Goal: Task Accomplishment & Management: Complete application form

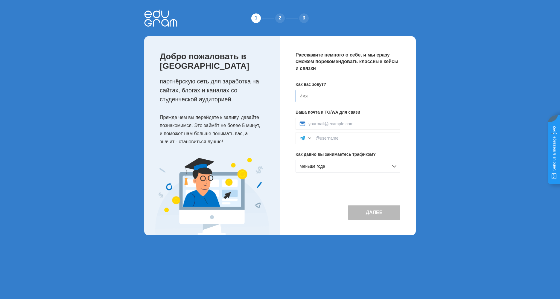
click at [331, 98] on input at bounding box center [347, 96] width 105 height 12
type input "G"
type input "[PERSON_NAME]"
click at [341, 122] on input at bounding box center [352, 123] width 88 height 5
type input "vankenobi89@mail.ru"
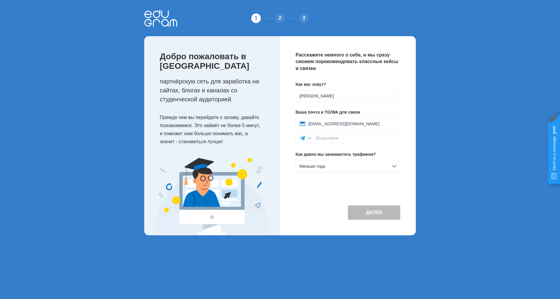
click at [370, 108] on div "Как вас зовут? Павел Ваша почта и TG/WA для связи vankenobi89@mail.ru Как давно…" at bounding box center [347, 129] width 105 height 96
click at [345, 139] on input at bounding box center [355, 138] width 81 height 5
type input """
type input "@In_Time00"
click at [392, 170] on div "Меньше года" at bounding box center [347, 166] width 105 height 13
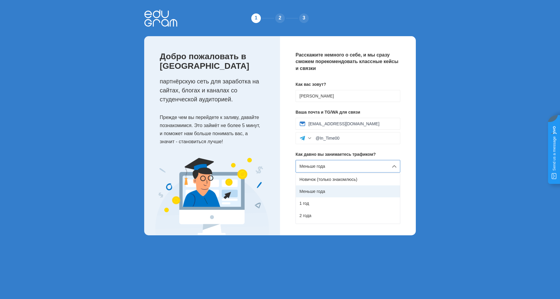
click at [338, 188] on div "Меньше года" at bounding box center [348, 191] width 104 height 12
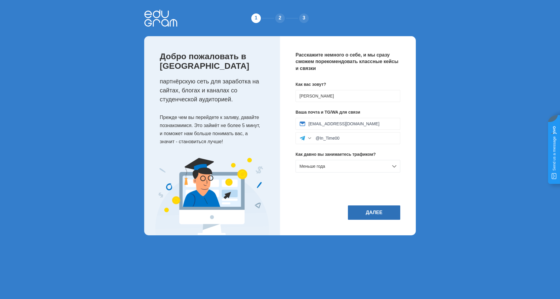
click at [376, 211] on button "Далее" at bounding box center [374, 212] width 52 height 14
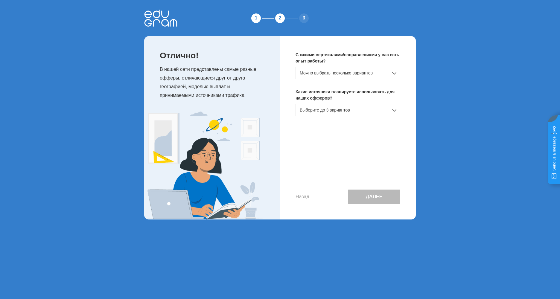
click at [373, 71] on div "Можно выбрать несколько вариантов" at bounding box center [347, 73] width 105 height 13
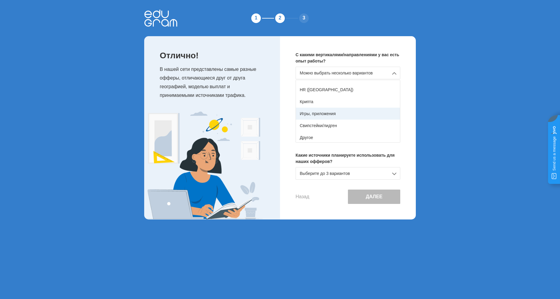
scroll to position [106, 0]
click at [334, 111] on div "Игры, приложения" at bounding box center [348, 112] width 104 height 12
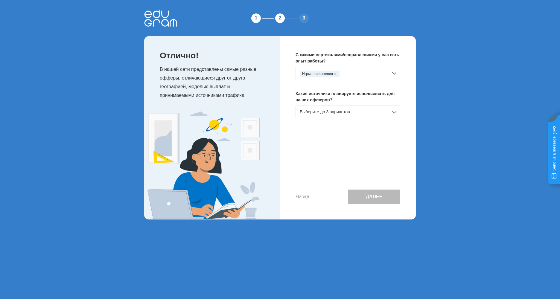
click at [392, 73] on div "Игры, приложения" at bounding box center [347, 74] width 105 height 14
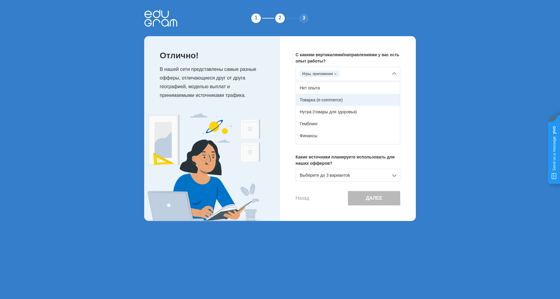
click at [340, 99] on div "Товарка (e-commerce)" at bounding box center [348, 100] width 104 height 12
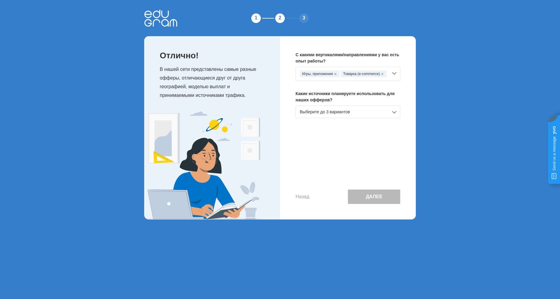
click at [394, 73] on div "Игры, приложения Товарка (e-commerce)" at bounding box center [347, 74] width 105 height 14
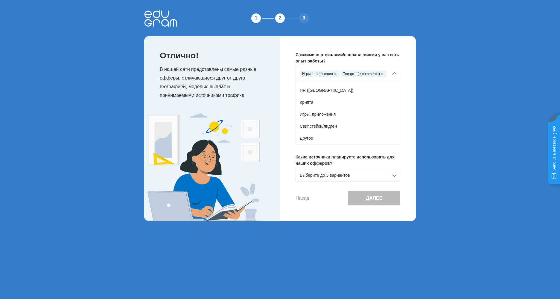
click at [285, 54] on div "С какими вертикалями/направлениями у вас есть опыт работы? Игры, приложения Тов…" at bounding box center [348, 128] width 136 height 185
drag, startPoint x: 373, startPoint y: 53, endPoint x: 383, endPoint y: 55, distance: 10.1
click at [373, 53] on p "С какими вертикалями/направлениями у вас есть опыт работы?" at bounding box center [347, 58] width 105 height 13
click at [395, 74] on div "Игры, приложения Товарка (e-commerce) Нет опыта Товарка (e-commerce) Нутра (тов…" at bounding box center [347, 106] width 105 height 78
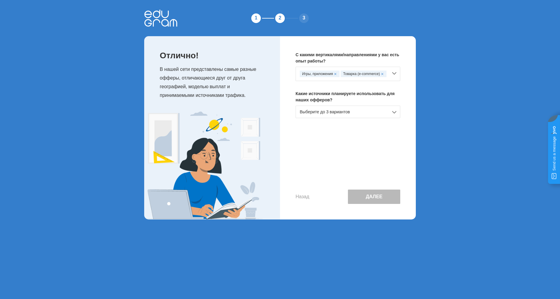
click at [393, 111] on div "Выберите до 3 вариантов" at bounding box center [347, 112] width 105 height 13
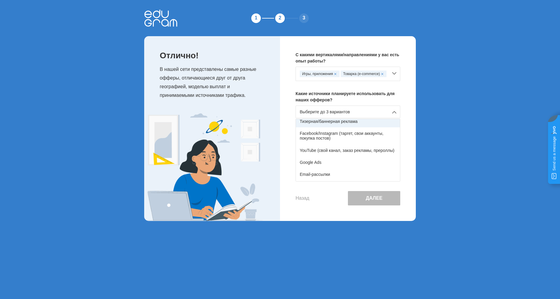
scroll to position [30, 0]
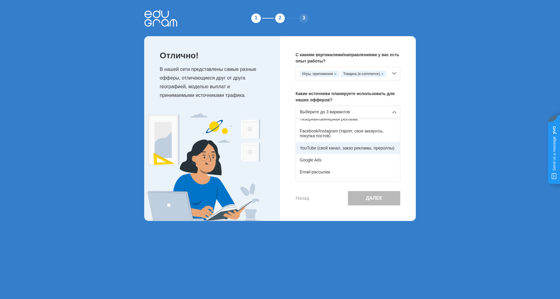
click at [348, 150] on div "YouTube (свой канал, заказ рекламы, прероллы)" at bounding box center [348, 148] width 104 height 12
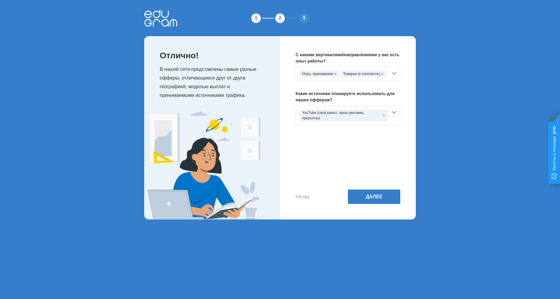
click at [395, 111] on div "YouTube (свой канал, заказ рекламы, прероллы)" at bounding box center [347, 116] width 105 height 20
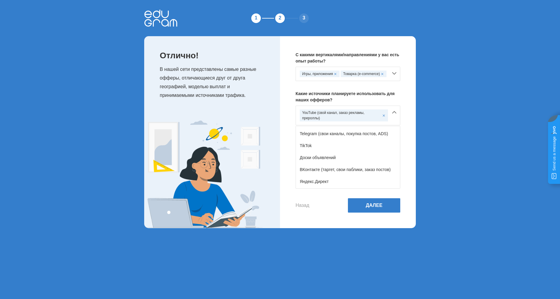
scroll to position [90, 0]
click at [275, 118] on div "Отлично! В нашей сети представлены самые разные офферы, отличающиеся друг от др…" at bounding box center [212, 132] width 136 height 192
click at [279, 118] on div "Отлично! В нашей сети представлены самые разные офферы, отличающиеся друг от др…" at bounding box center [212, 132] width 136 height 192
click at [397, 112] on div "YouTube (свой канал, заказ рекламы, прероллы)" at bounding box center [347, 116] width 105 height 20
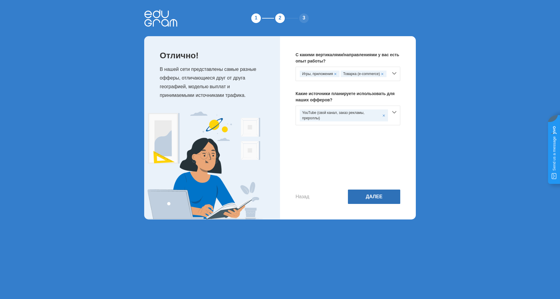
click at [378, 199] on button "Далее" at bounding box center [374, 197] width 52 height 14
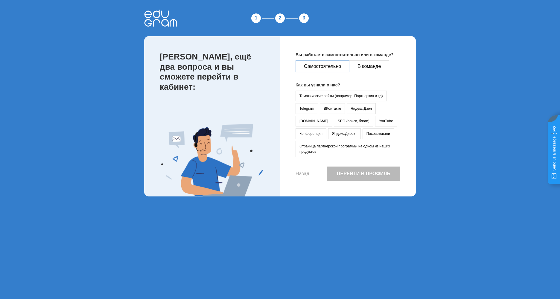
click at [309, 68] on button "Самостоятельно" at bounding box center [322, 66] width 54 height 12
click at [375, 123] on button "YouTube" at bounding box center [386, 121] width 22 height 11
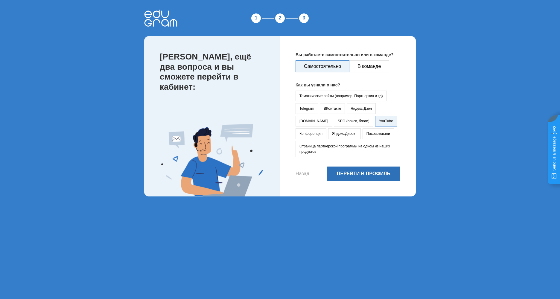
click at [364, 174] on button "Перейти в профиль" at bounding box center [363, 174] width 73 height 14
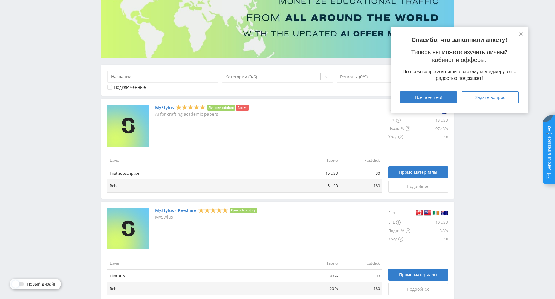
scroll to position [60, 0]
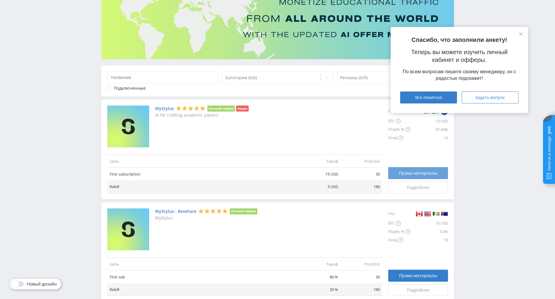
click at [421, 172] on span "Промо-материалы" at bounding box center [418, 173] width 38 height 5
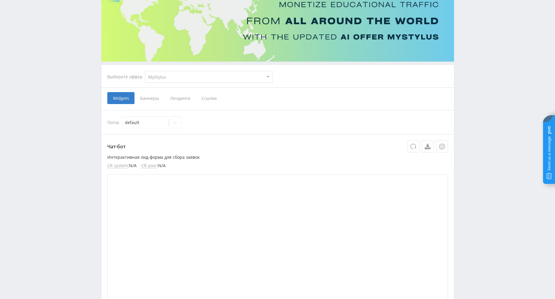
scroll to position [60, 0]
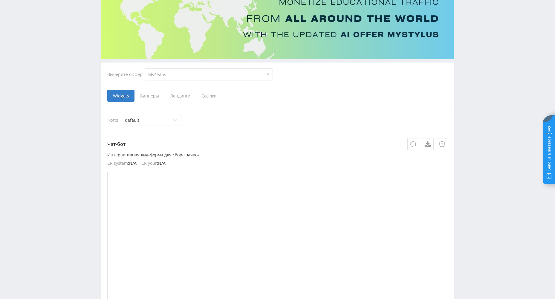
click at [147, 96] on span "Баннеры" at bounding box center [150, 96] width 30 height 12
click at [0, 0] on input "Баннеры" at bounding box center [0, 0] width 0 height 0
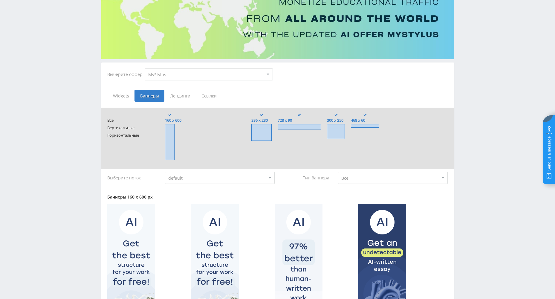
click at [175, 96] on span "Лендинги" at bounding box center [179, 96] width 31 height 12
click at [0, 0] on input "Лендинги" at bounding box center [0, 0] width 0 height 0
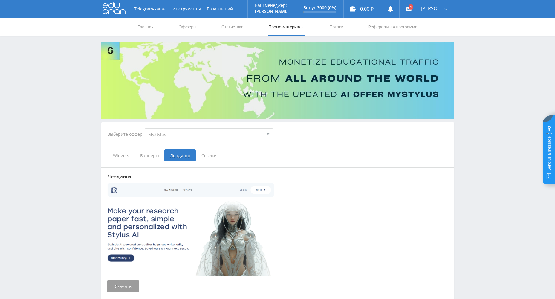
click at [207, 155] on span "Ссылки" at bounding box center [209, 155] width 27 height 12
click at [0, 0] on input "Ссылки" at bounding box center [0, 0] width 0 height 0
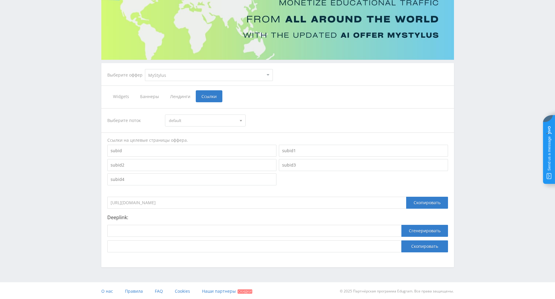
scroll to position [60, 0]
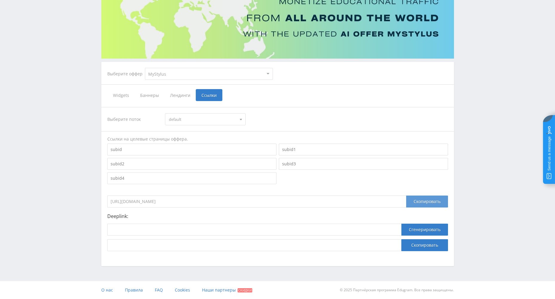
click at [424, 203] on div "Скопировать" at bounding box center [427, 202] width 42 height 12
click at [437, 202] on div "Скопировать" at bounding box center [427, 202] width 42 height 12
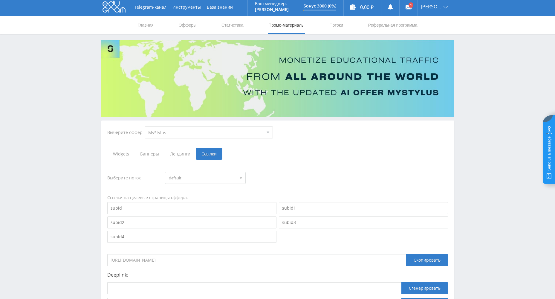
scroll to position [0, 0]
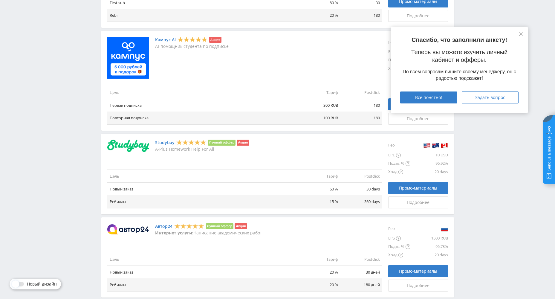
scroll to position [359, 0]
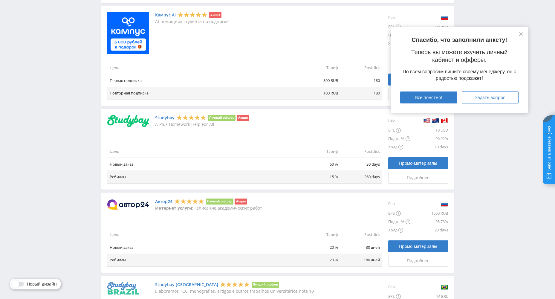
click at [144, 120] on img at bounding box center [128, 121] width 42 height 13
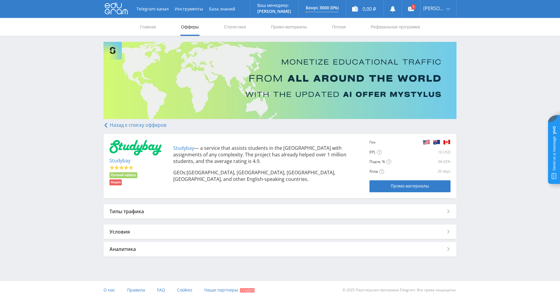
click at [153, 212] on div "Типы трафика" at bounding box center [279, 211] width 353 height 14
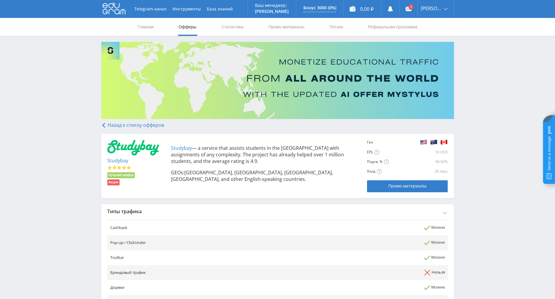
click at [179, 210] on div "Типы трафика" at bounding box center [277, 211] width 353 height 14
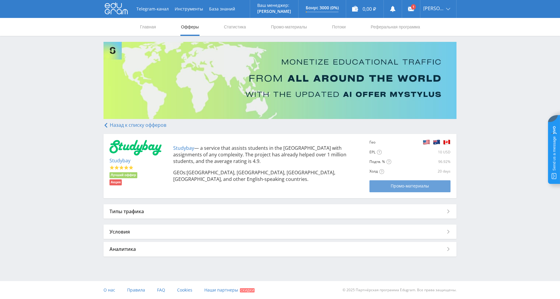
click at [401, 185] on span "Промо-материалы" at bounding box center [409, 186] width 38 height 5
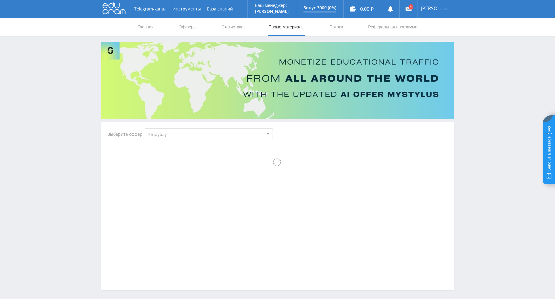
select select "2"
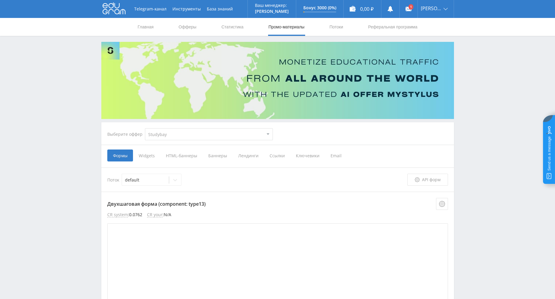
click at [270, 156] on span "Ссылки" at bounding box center [277, 155] width 26 height 12
click at [0, 0] on input "Ссылки" at bounding box center [0, 0] width 0 height 0
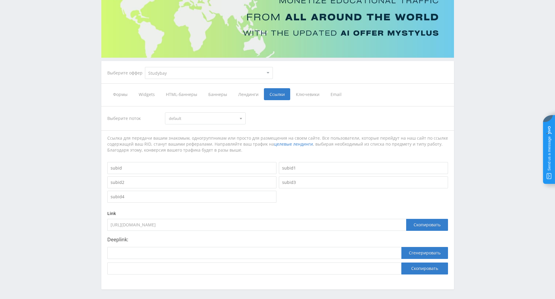
scroll to position [85, 0]
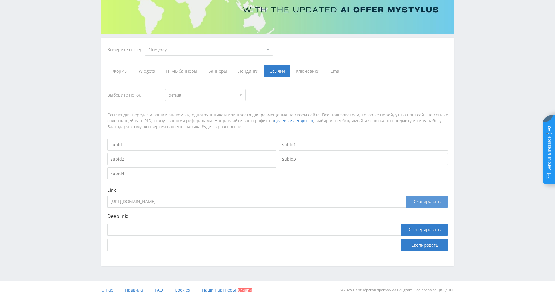
click at [432, 202] on div "Скопировать" at bounding box center [427, 202] width 42 height 12
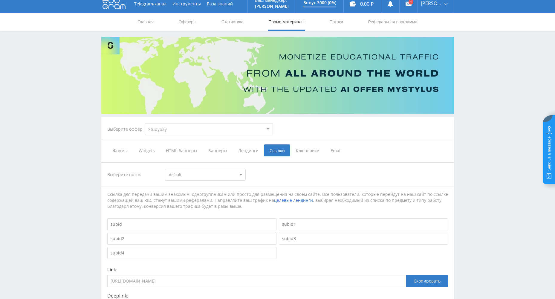
scroll to position [0, 0]
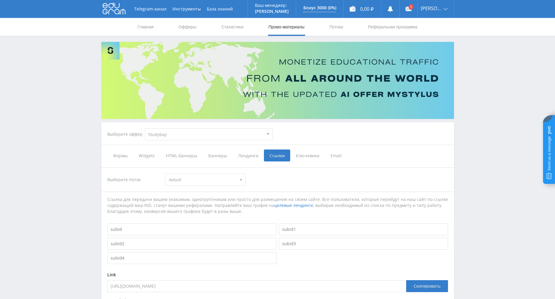
click at [120, 158] on span "Формы" at bounding box center [120, 155] width 26 height 12
click at [0, 0] on input "Формы" at bounding box center [0, 0] width 0 height 0
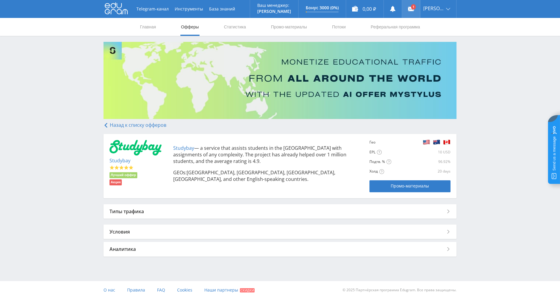
click at [418, 9] on link at bounding box center [411, 9] width 18 height 18
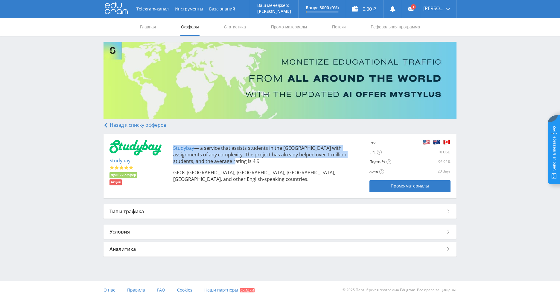
drag, startPoint x: 172, startPoint y: 147, endPoint x: 233, endPoint y: 161, distance: 62.7
click at [233, 161] on div "Studybay — a service that assists students in the [GEOGRAPHIC_DATA] with assign…" at bounding box center [265, 163] width 196 height 47
copy p "Studybay — a service that assists students in the [GEOGRAPHIC_DATA] with assign…"
click at [189, 152] on p "Studybay — a service that assists students in the USA with assignments of any c…" at bounding box center [268, 155] width 190 height 20
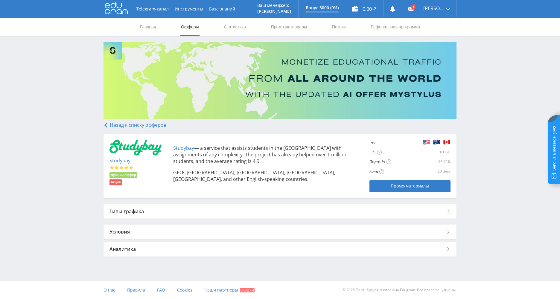
click at [199, 151] on p "Studybay — a service that assists students in the USA with assignments of any c…" at bounding box center [268, 155] width 190 height 20
click at [160, 149] on img at bounding box center [135, 148] width 52 height 16
click at [396, 185] on span "Промо-материалы" at bounding box center [409, 186] width 38 height 5
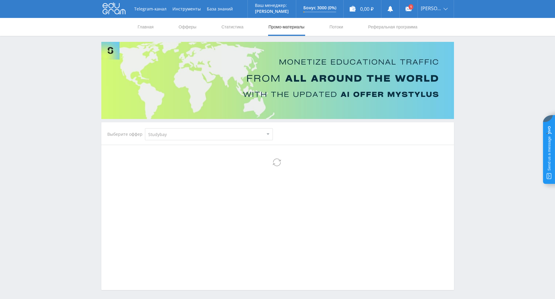
select select "2"
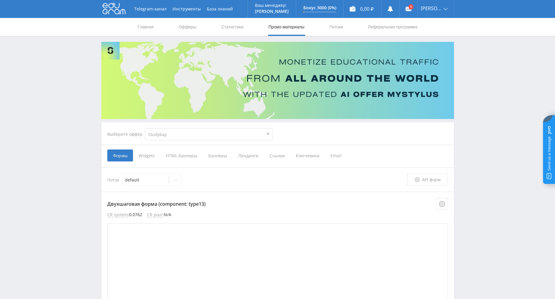
click at [282, 155] on span "Ссылки" at bounding box center [277, 155] width 26 height 12
click at [0, 0] on input "Ссылки" at bounding box center [0, 0] width 0 height 0
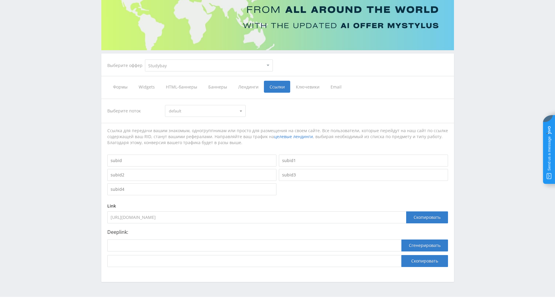
scroll to position [85, 0]
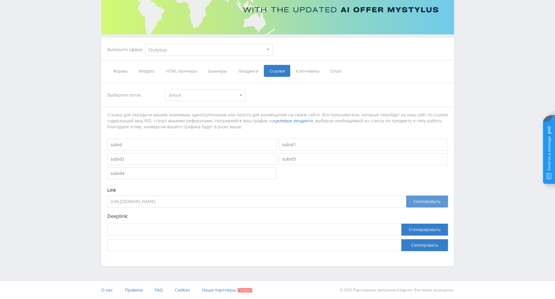
click at [435, 201] on div "Скопировать" at bounding box center [427, 202] width 42 height 12
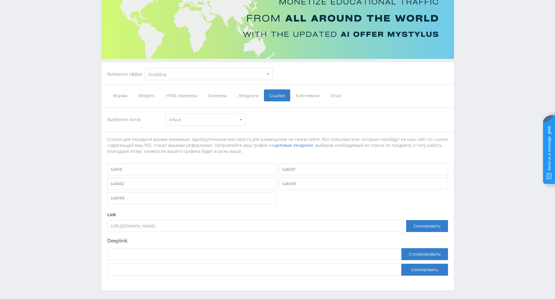
scroll to position [0, 0]
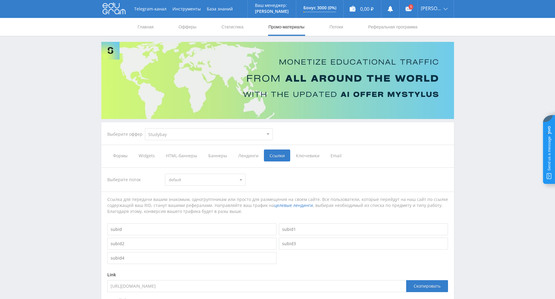
click at [115, 9] on icon at bounding box center [114, 8] width 23 height 12
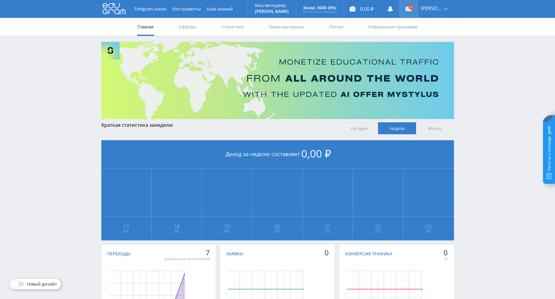
click at [412, 10] on use at bounding box center [409, 9] width 6 height 4
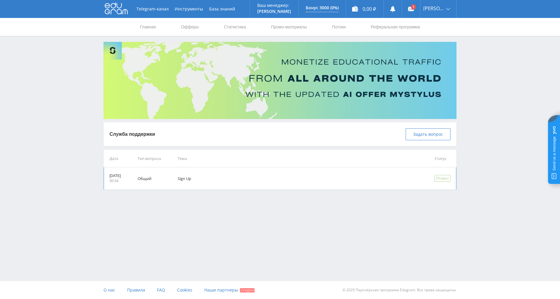
click at [217, 183] on td "Sign Up" at bounding box center [297, 178] width 257 height 22
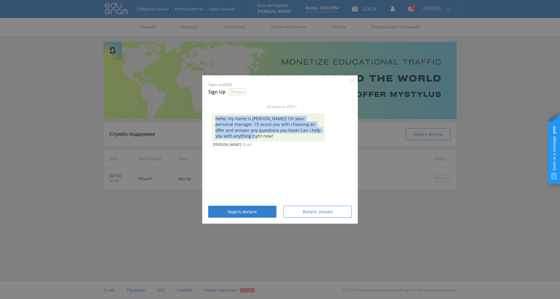
drag, startPoint x: 214, startPoint y: 116, endPoint x: 257, endPoint y: 141, distance: 49.4
click at [257, 141] on div "Hello, my name is [PERSON_NAME]! I'm your personal manager. I'll assist you wit…" at bounding box center [268, 127] width 113 height 28
copy div "Hello, my name is [PERSON_NAME]! I'm your personal manager. I'll assist you wit…"
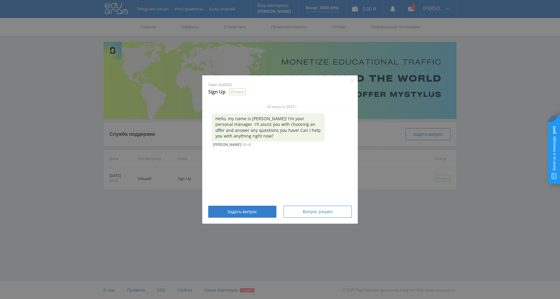
click at [252, 165] on div "24 августа 2025 г. Hello, my name is [PERSON_NAME]! I'm your personal manager. …" at bounding box center [282, 151] width 160 height 94
click at [243, 183] on div "24 августа 2025 г. Hello, my name is [PERSON_NAME]! I'm your personal manager. …" at bounding box center [282, 151] width 160 height 94
click at [320, 215] on button "Вопрос решен" at bounding box center [317, 212] width 68 height 12
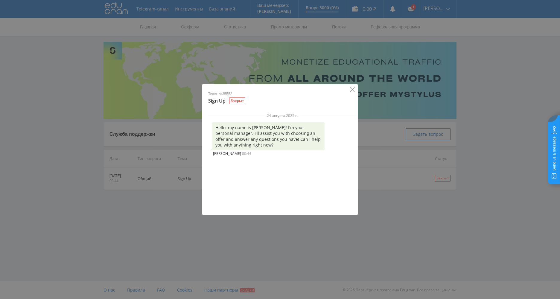
click at [352, 90] on icon "Close" at bounding box center [352, 89] width 5 height 5
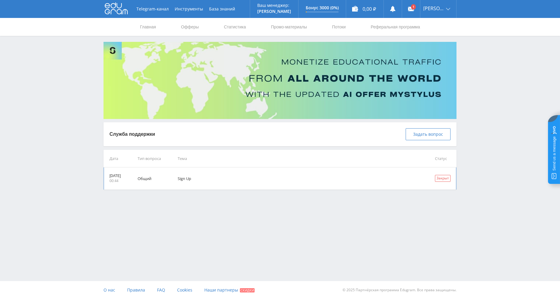
click at [121, 185] on td "[DATE] 00:44" at bounding box center [116, 178] width 26 height 22
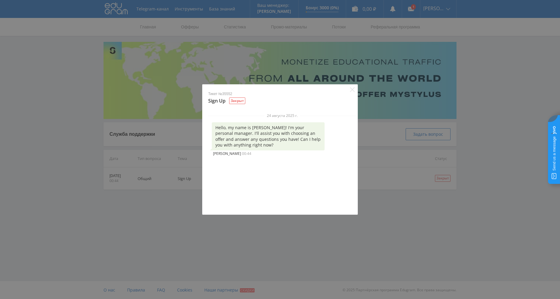
click at [224, 162] on div "24 августа 2025 г. Hello, my name is [PERSON_NAME]! I'm your personal manager. …" at bounding box center [282, 160] width 160 height 94
click at [245, 199] on div "24 августа 2025 г. Hello, my name is [PERSON_NAME]! I'm your personal manager. …" at bounding box center [282, 160] width 160 height 94
click at [352, 89] on icon "Close" at bounding box center [352, 89] width 4 height 4
